Goal: Information Seeking & Learning: Check status

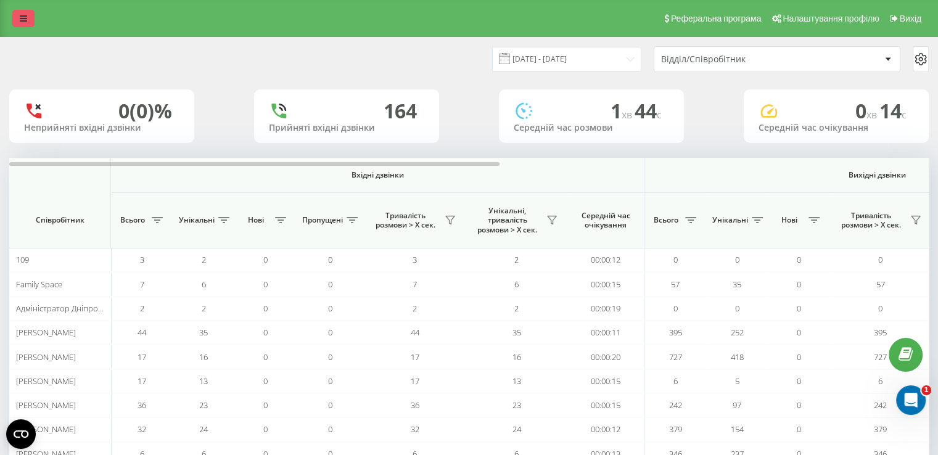
click at [23, 19] on icon at bounding box center [23, 18] width 7 height 9
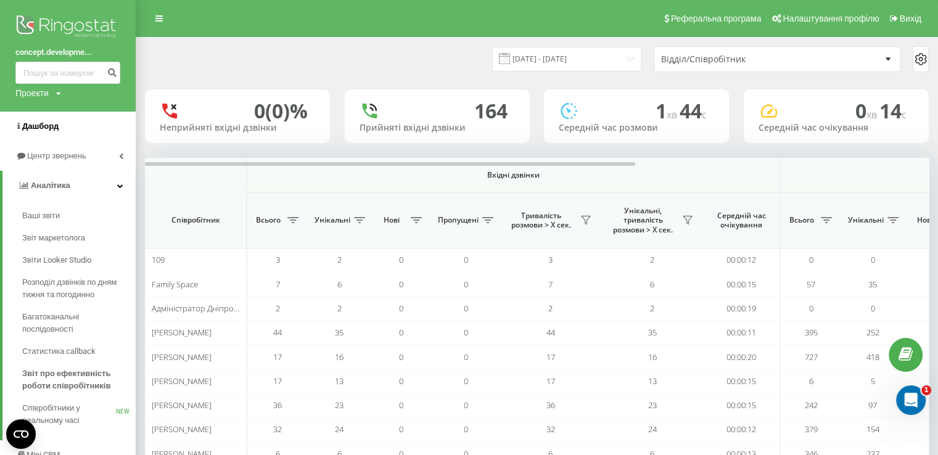
click at [44, 124] on span "Дашборд" at bounding box center [40, 126] width 36 height 9
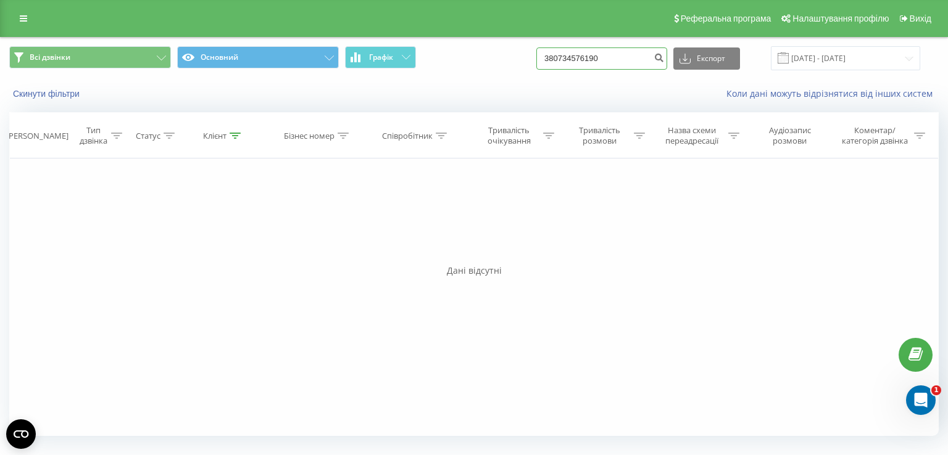
drag, startPoint x: 607, startPoint y: 62, endPoint x: 586, endPoint y: 72, distance: 22.9
click at [608, 64] on input "380734576190" at bounding box center [601, 59] width 131 height 22
drag, startPoint x: 571, startPoint y: 53, endPoint x: 552, endPoint y: 59, distance: 19.9
click at [552, 59] on div "Всі дзвінки Основний Графік 380734576190 Експорт .csv .xls .xlsx 19.06.2025 - 1…" at bounding box center [473, 58] width 929 height 24
type input "0734576190"
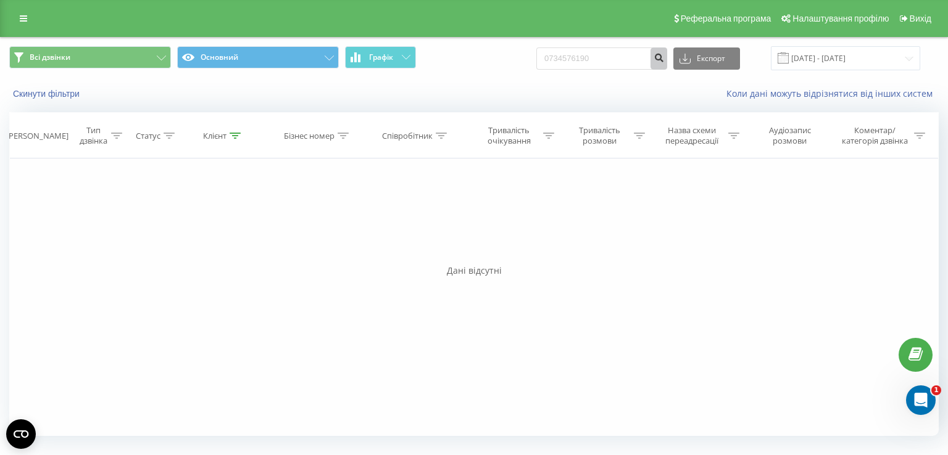
click at [665, 64] on button "submit" at bounding box center [658, 59] width 17 height 22
click at [626, 53] on input "0734576190" at bounding box center [601, 59] width 131 height 22
click at [561, 55] on input "0734576190" at bounding box center [601, 59] width 131 height 22
type input "+380734576190"
click at [834, 59] on input "19.06.2025 - 19.09.2025" at bounding box center [845, 58] width 149 height 24
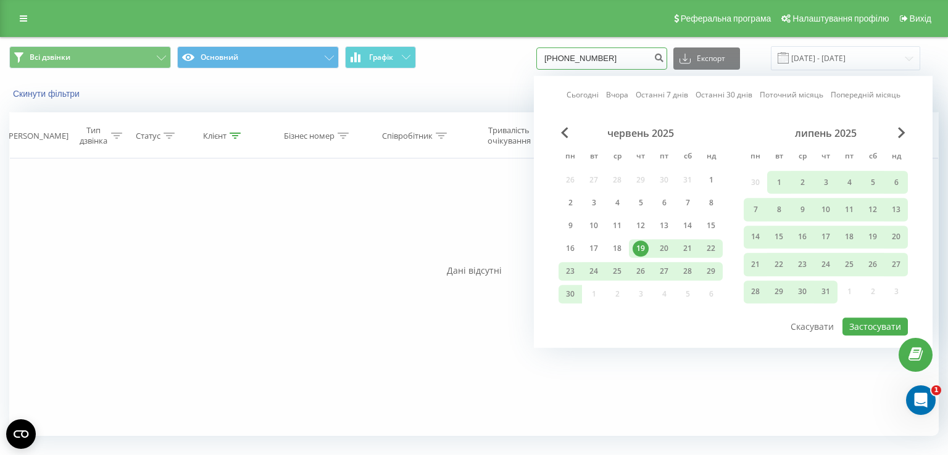
click at [592, 65] on input "+380734576190" at bounding box center [601, 59] width 131 height 22
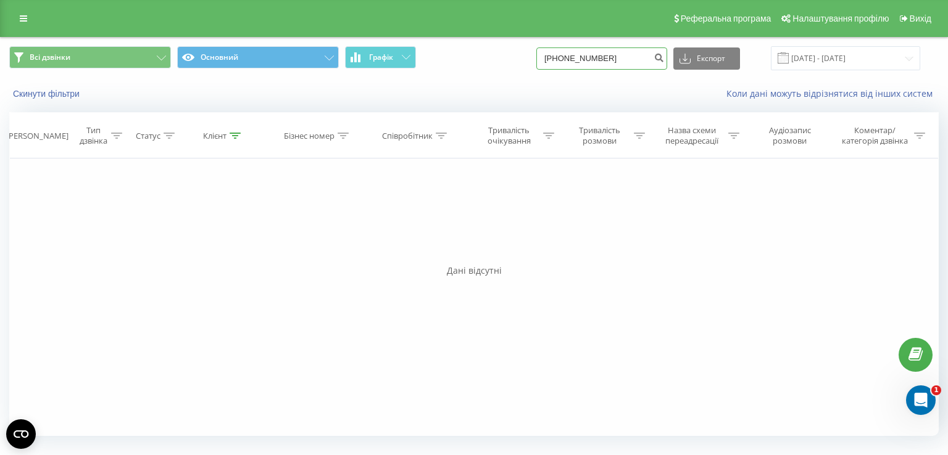
click at [592, 65] on input "+380734576190" at bounding box center [601, 59] width 131 height 22
click at [664, 58] on icon "submit" at bounding box center [658, 55] width 10 height 7
click at [664, 52] on icon "submit" at bounding box center [658, 55] width 10 height 7
click at [811, 57] on input "19.06.2025 - 19.09.2025" at bounding box center [845, 58] width 149 height 24
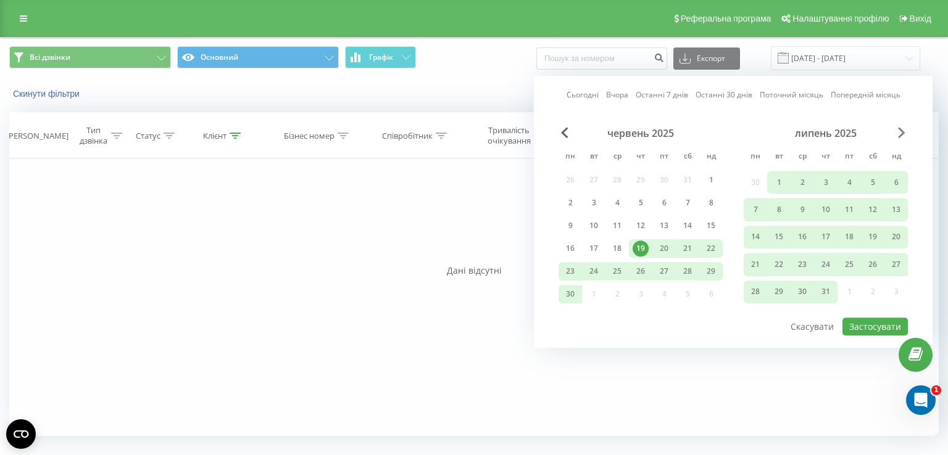
click at [902, 127] on span "Next Month" at bounding box center [901, 132] width 7 height 11
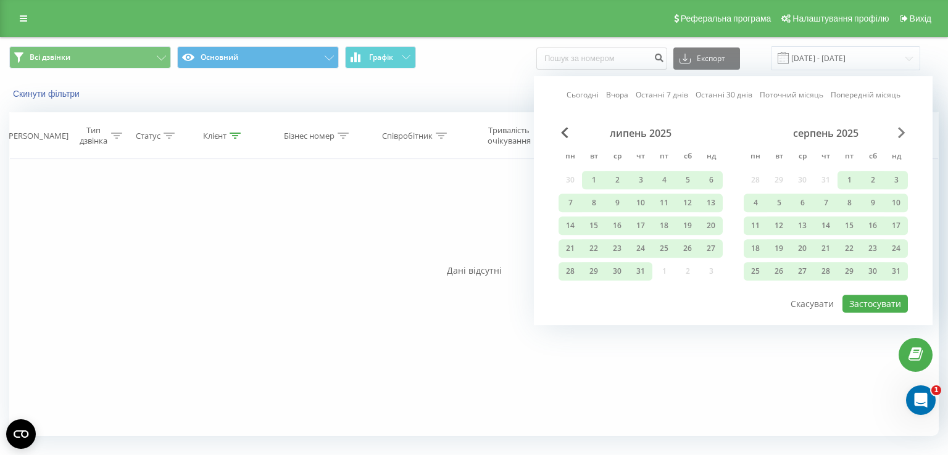
click at [902, 127] on span "Next Month" at bounding box center [901, 132] width 7 height 11
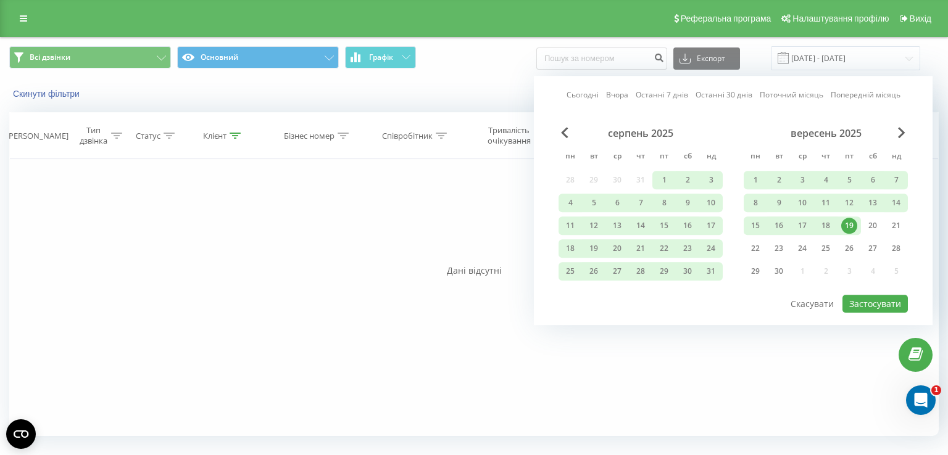
click at [854, 226] on div "19" at bounding box center [849, 226] width 16 height 16
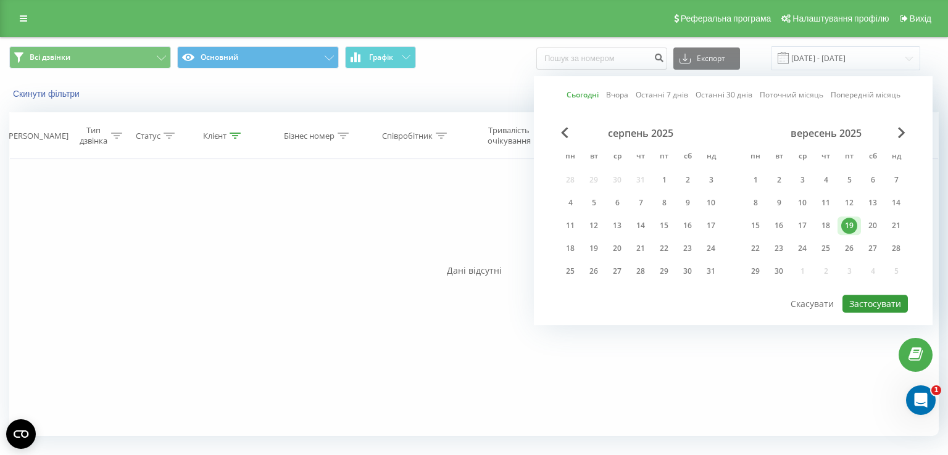
click at [875, 301] on button "Застосувати" at bounding box center [874, 304] width 65 height 18
type input "[DATE] - [DATE]"
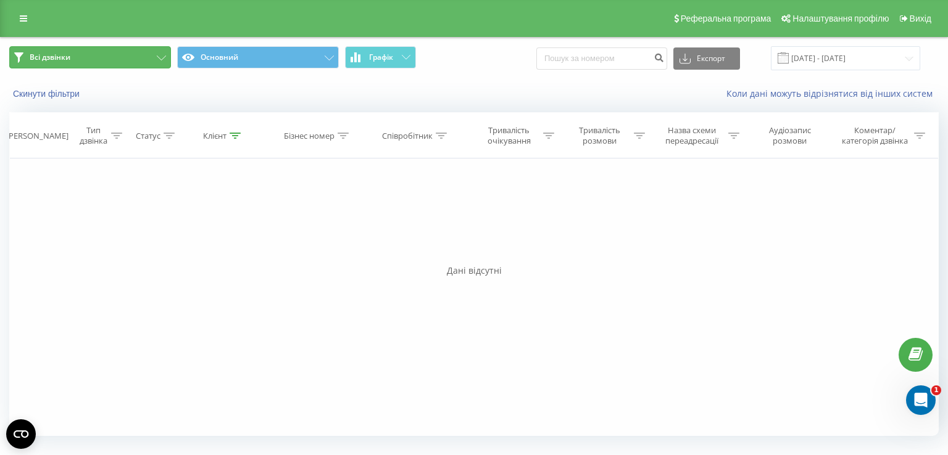
click at [135, 62] on button "Всі дзвінки" at bounding box center [90, 57] width 162 height 22
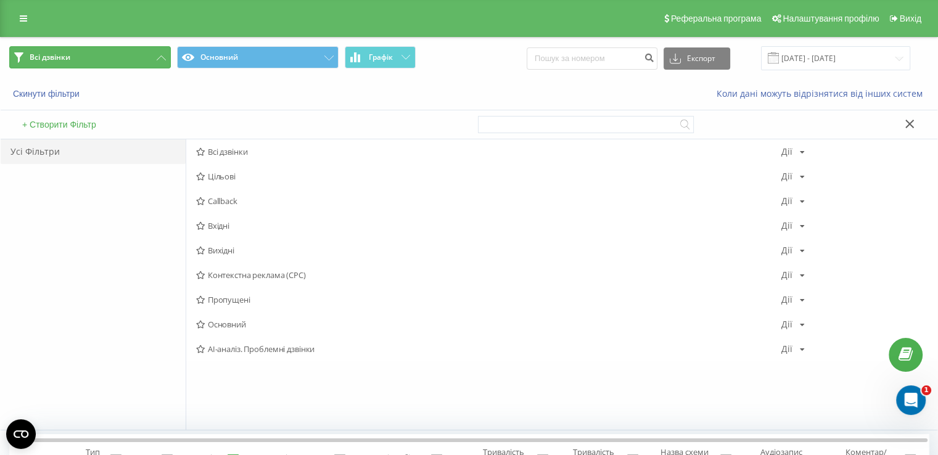
click at [135, 62] on button "Всі дзвінки" at bounding box center [90, 57] width 162 height 22
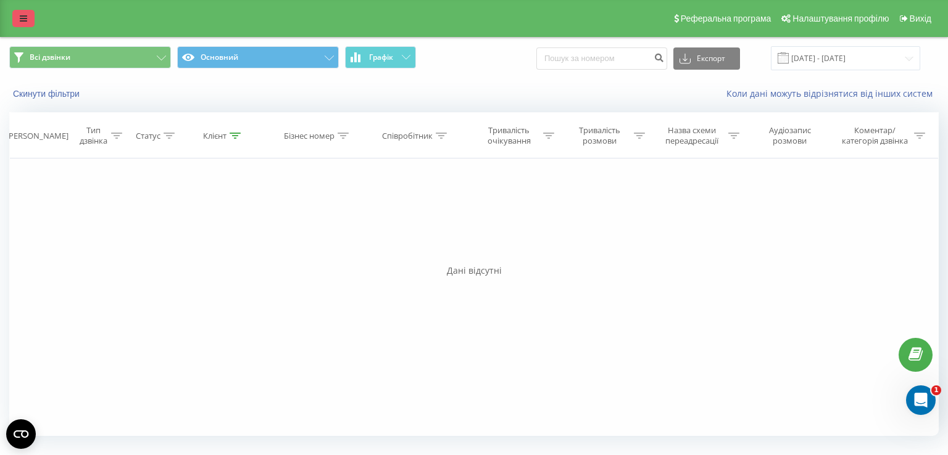
click at [23, 17] on icon at bounding box center [23, 18] width 7 height 9
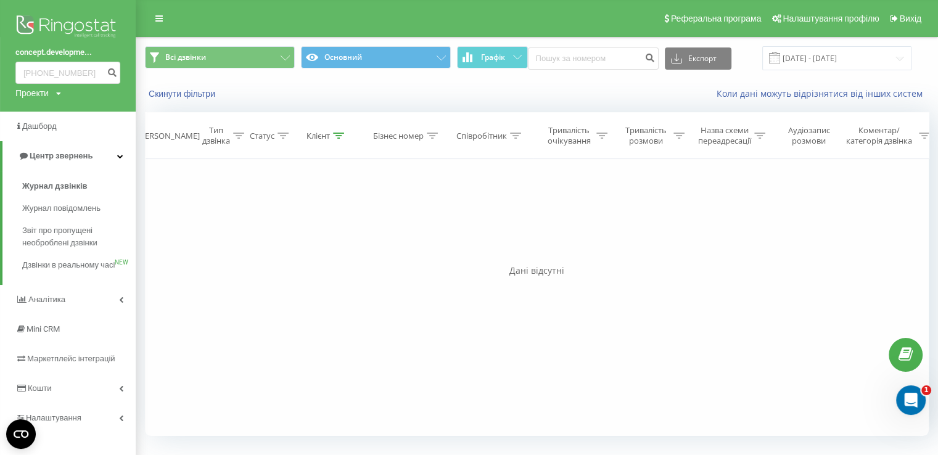
click at [55, 54] on link "concept.developme..." at bounding box center [67, 52] width 105 height 12
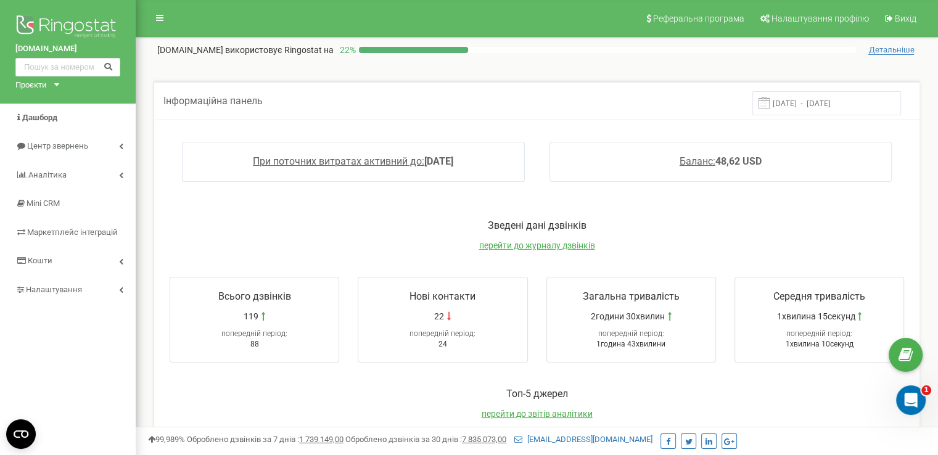
click at [56, 87] on div "[DOMAIN_NAME] Проєкти [DOMAIN_NAME] [DOMAIN_NAME]" at bounding box center [68, 52] width 136 height 104
click at [39, 87] on div "Проєкти" at bounding box center [30, 86] width 31 height 12
click at [67, 100] on link "[DOMAIN_NAME]" at bounding box center [66, 99] width 86 height 6
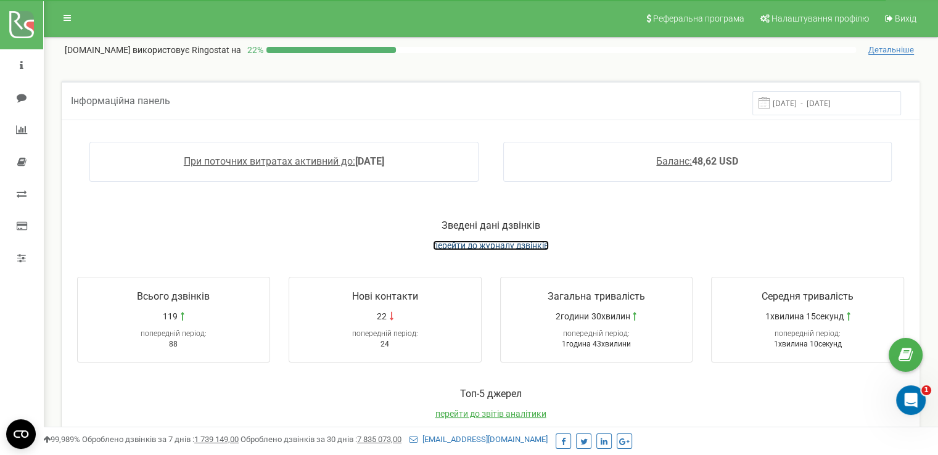
click at [486, 248] on span "перейти до журналу дзвінків" at bounding box center [491, 246] width 116 height 10
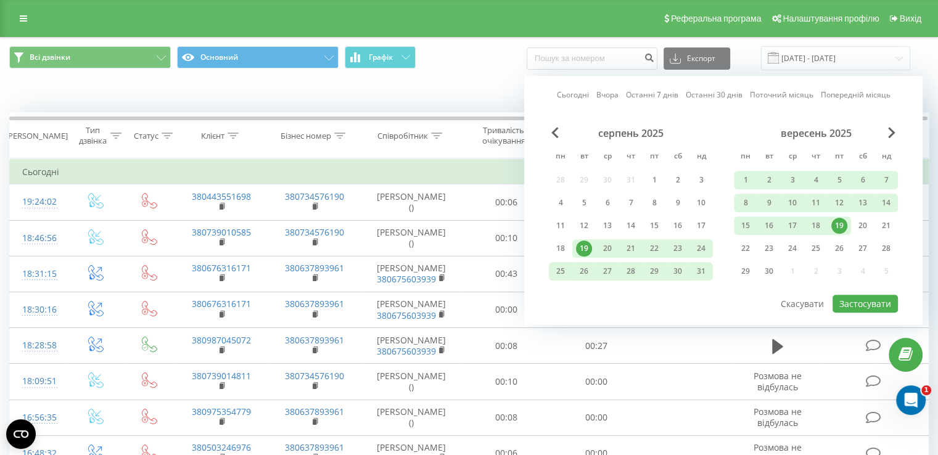
click at [840, 225] on div "19" at bounding box center [840, 226] width 16 height 16
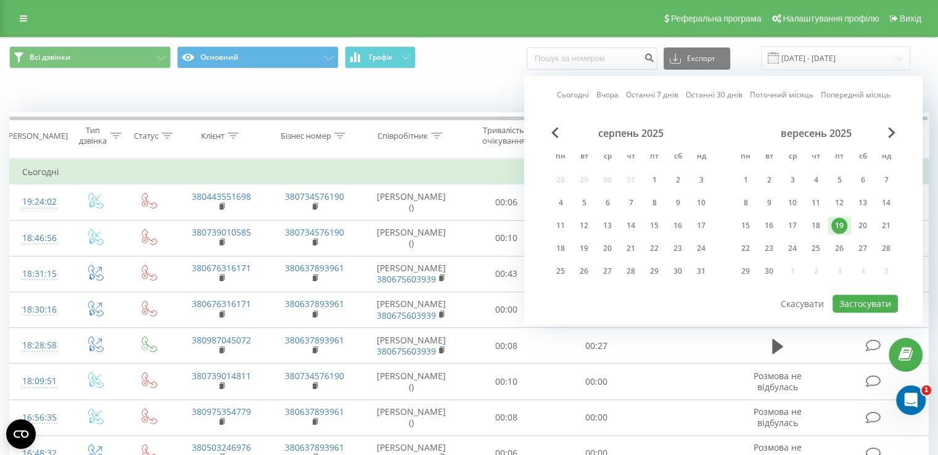
click at [840, 225] on div "19" at bounding box center [840, 226] width 16 height 16
click at [869, 297] on button "Застосувати" at bounding box center [865, 304] width 65 height 18
type input "[DATE] - [DATE]"
